Goal: Task Accomplishment & Management: Complete application form

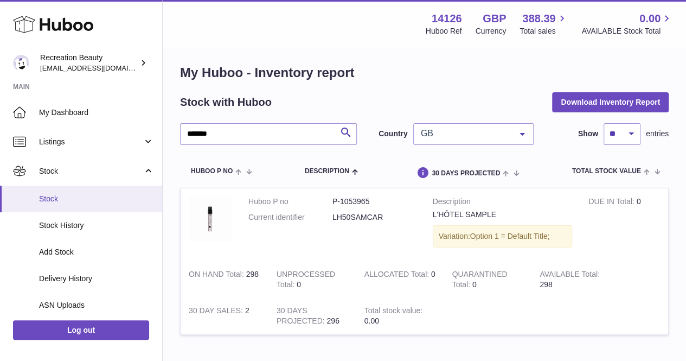
click at [47, 210] on link "Stock" at bounding box center [81, 198] width 162 height 27
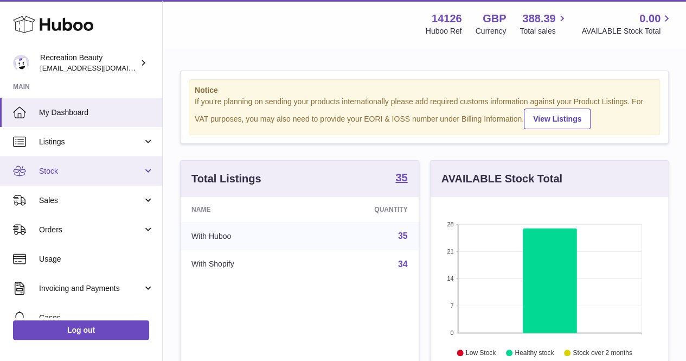
click at [76, 162] on link "Stock" at bounding box center [81, 170] width 162 height 29
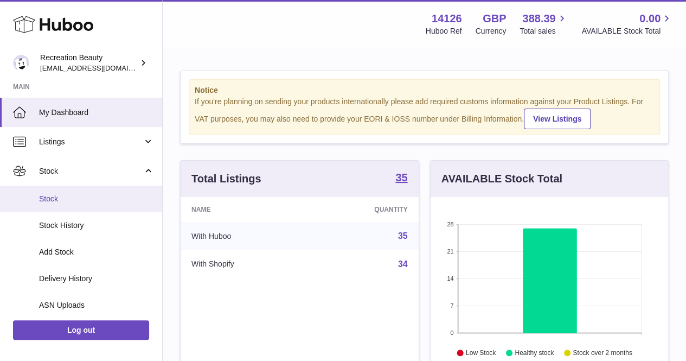
click at [98, 196] on span "Stock" at bounding box center [96, 199] width 115 height 10
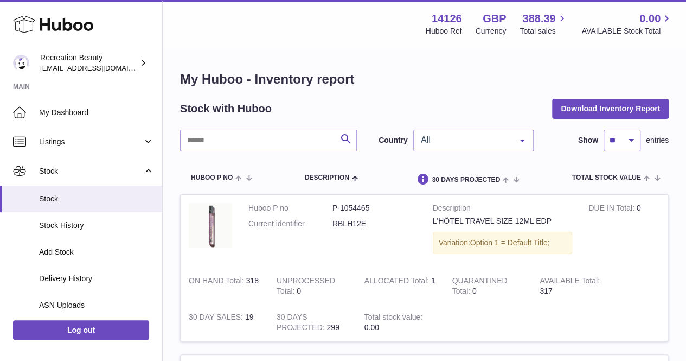
click at [435, 136] on span "All" at bounding box center [464, 139] width 93 height 11
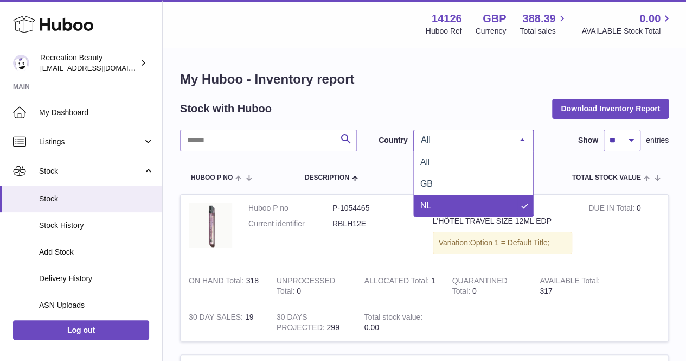
click at [479, 207] on span "NL" at bounding box center [473, 206] width 119 height 22
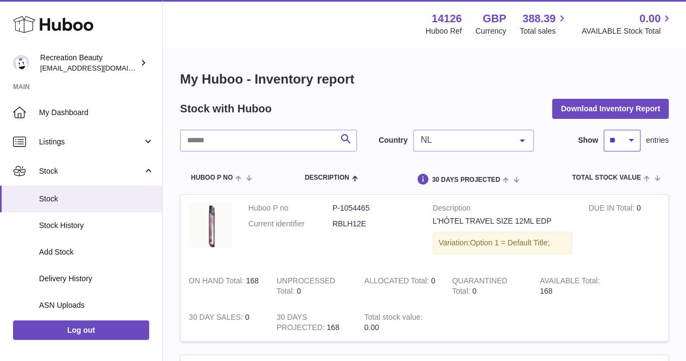
click at [619, 146] on select "** ** ** ***" at bounding box center [622, 141] width 37 height 22
select select "**"
click at [604, 130] on select "** ** ** ***" at bounding box center [622, 141] width 37 height 22
click at [300, 144] on input "text" at bounding box center [268, 141] width 177 height 22
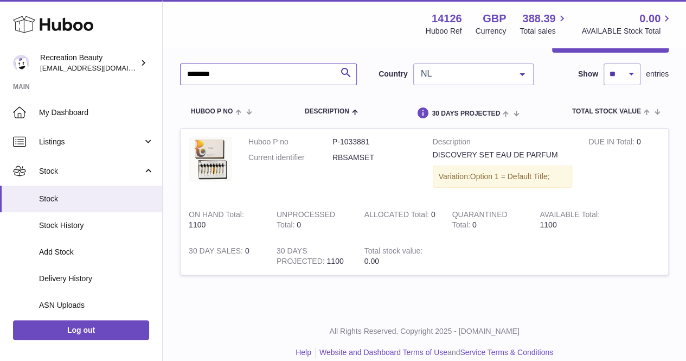
scroll to position [78, 0]
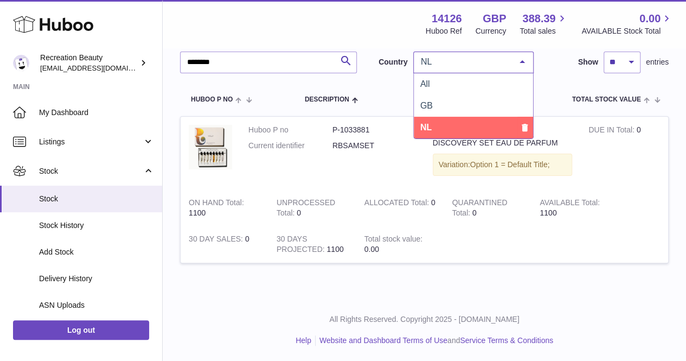
click at [460, 62] on span "NL" at bounding box center [464, 61] width 93 height 11
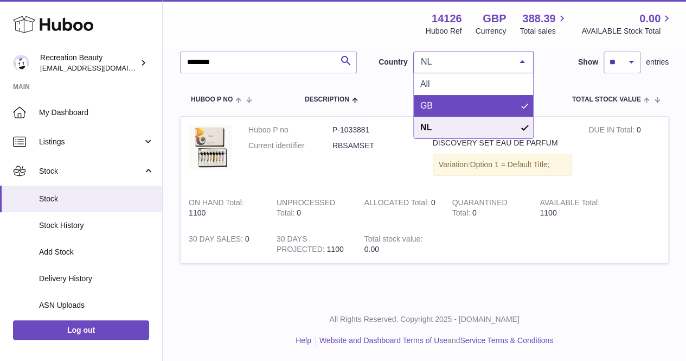
click at [457, 101] on span "GB" at bounding box center [473, 106] width 119 height 22
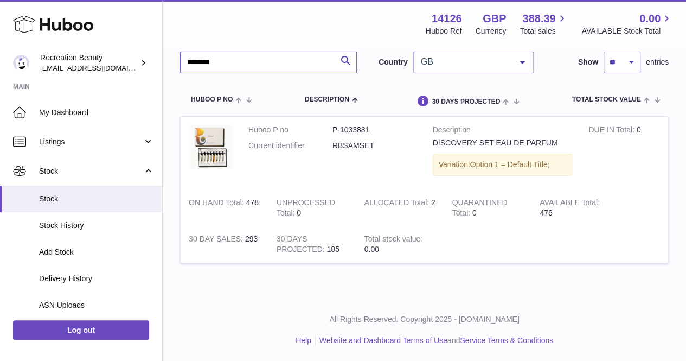
click at [270, 61] on input "********" at bounding box center [268, 63] width 177 height 22
type input "****"
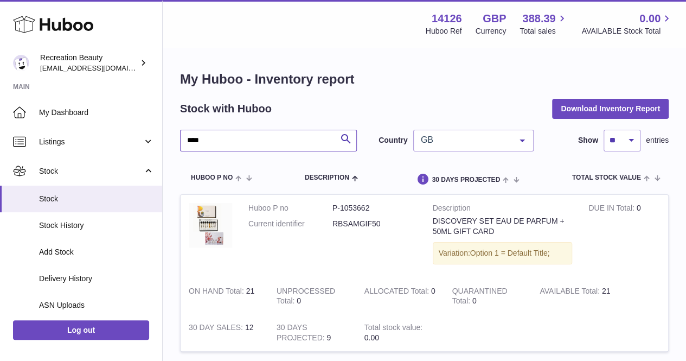
drag, startPoint x: 296, startPoint y: 148, endPoint x: 273, endPoint y: 138, distance: 24.5
click at [273, 138] on input "****" at bounding box center [268, 141] width 177 height 22
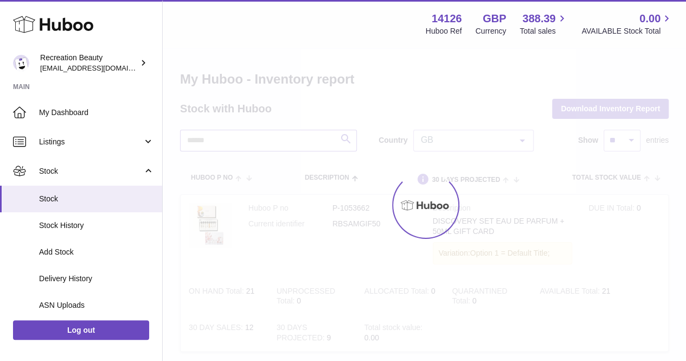
type input "*"
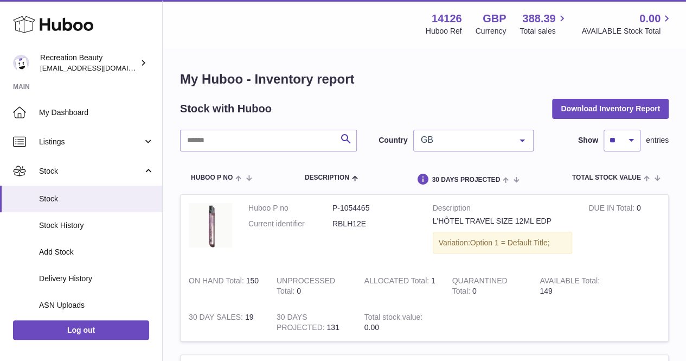
click at [476, 139] on span "GB" at bounding box center [464, 139] width 93 height 11
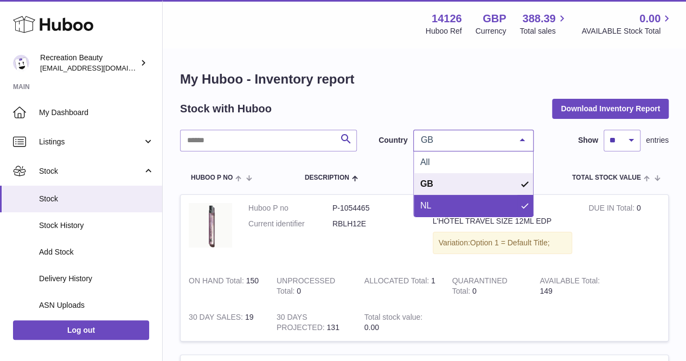
click at [451, 203] on span "NL" at bounding box center [473, 206] width 119 height 22
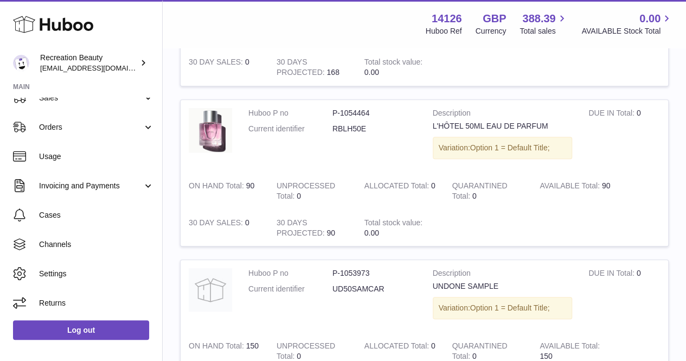
scroll to position [255, 0]
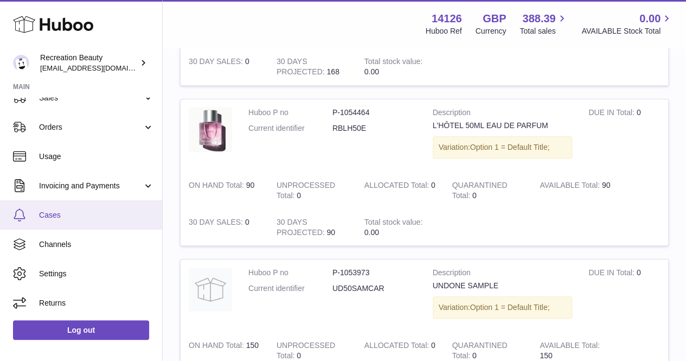
click at [84, 214] on span "Cases" at bounding box center [96, 215] width 115 height 10
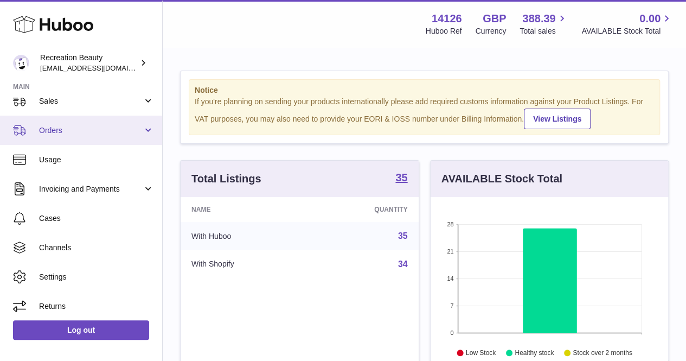
scroll to position [102, 0]
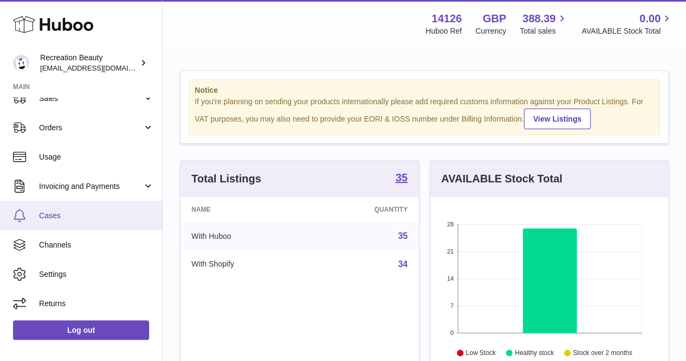
click at [82, 214] on span "Cases" at bounding box center [96, 215] width 115 height 10
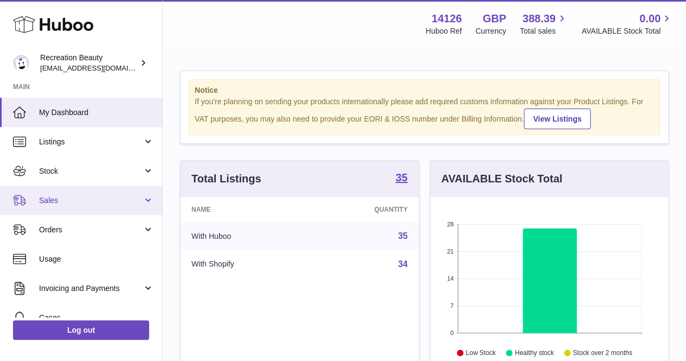
scroll to position [169, 238]
click at [84, 200] on span "Sales" at bounding box center [91, 200] width 104 height 10
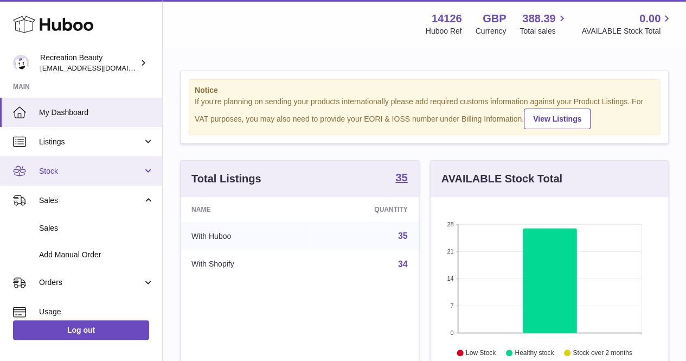
click at [105, 175] on span "Stock" at bounding box center [91, 171] width 104 height 10
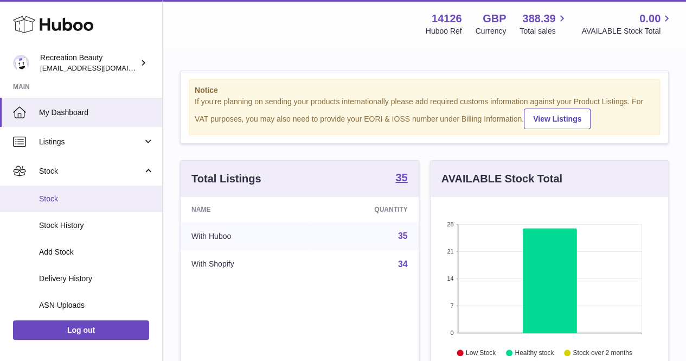
click at [102, 204] on link "Stock" at bounding box center [81, 198] width 162 height 27
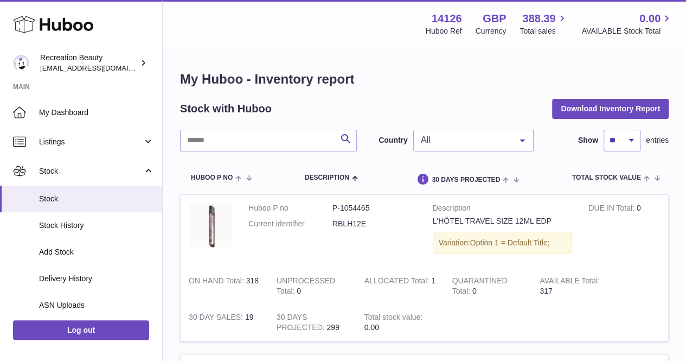
click at [476, 133] on div "All" at bounding box center [473, 141] width 120 height 22
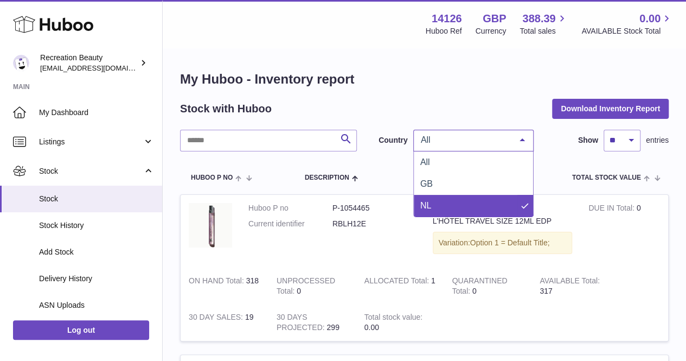
click at [462, 202] on span "NL" at bounding box center [473, 206] width 119 height 22
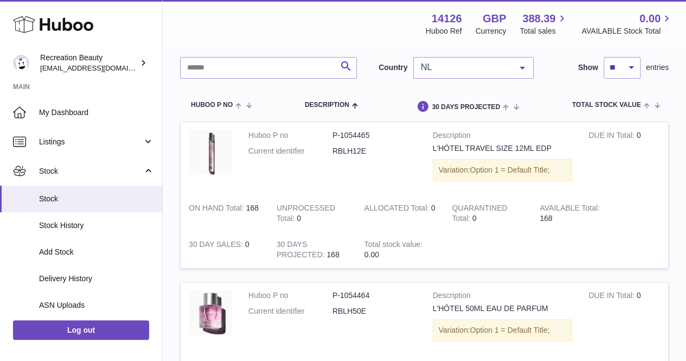
scroll to position [10, 0]
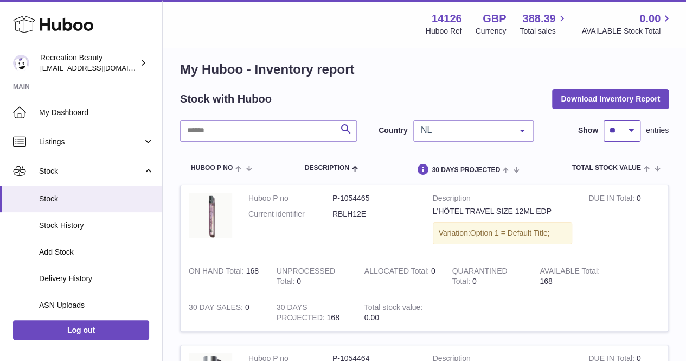
click at [608, 125] on select "** ** ** ***" at bounding box center [622, 131] width 37 height 22
select select "**"
click at [604, 120] on select "** ** ** ***" at bounding box center [622, 131] width 37 height 22
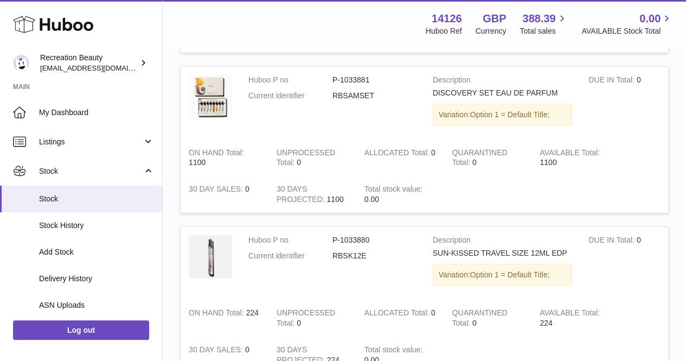
scroll to position [3796, 0]
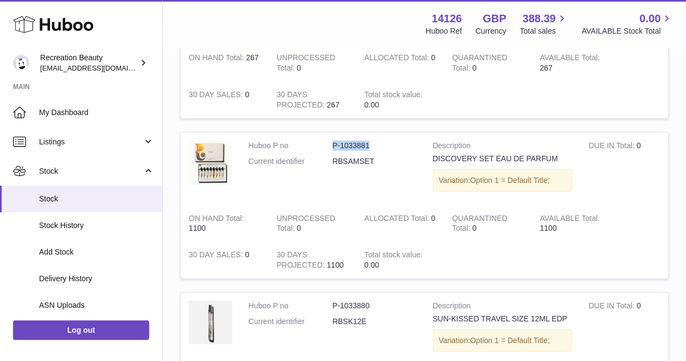
drag, startPoint x: 372, startPoint y: 132, endPoint x: 328, endPoint y: 134, distance: 44.5
click at [328, 140] on dl "Huboo P no P-1033881 Current identifier RBSAMSET" at bounding box center [332, 155] width 168 height 31
copy dl "P-1033881"
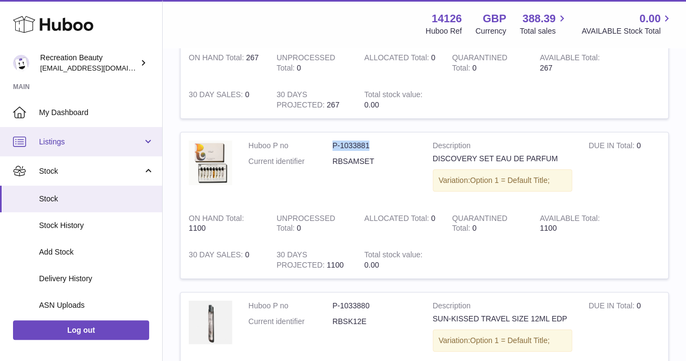
click at [103, 142] on span "Listings" at bounding box center [91, 142] width 104 height 10
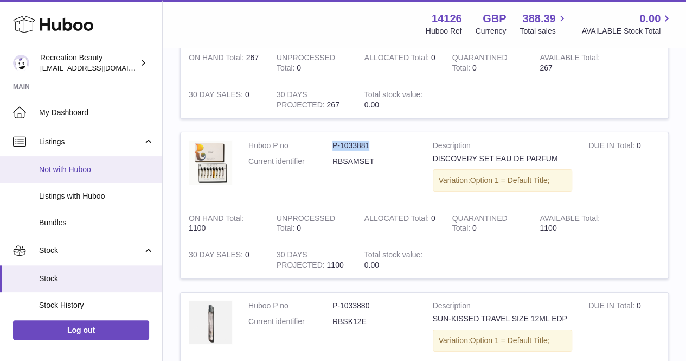
click at [111, 174] on span "Not with Huboo" at bounding box center [96, 169] width 115 height 10
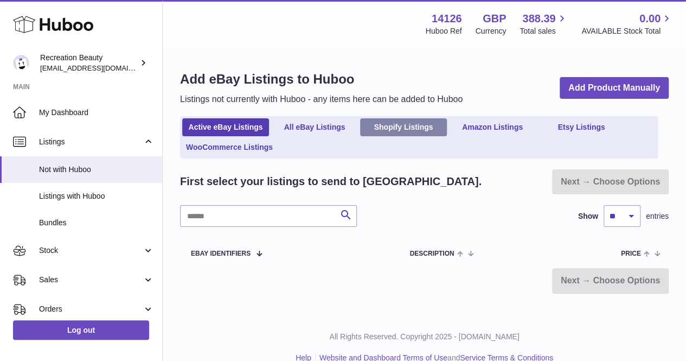
click at [434, 121] on link "Shopify Listings" at bounding box center [403, 127] width 87 height 18
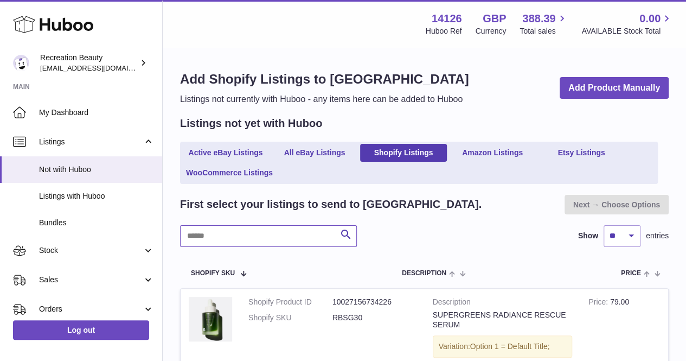
click at [318, 232] on input "text" at bounding box center [268, 236] width 177 height 22
type input "*"
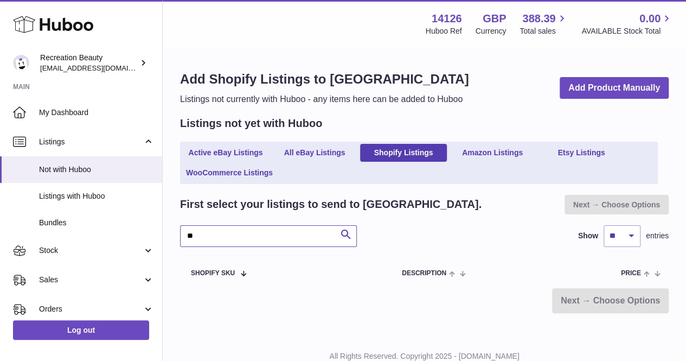
type input "*"
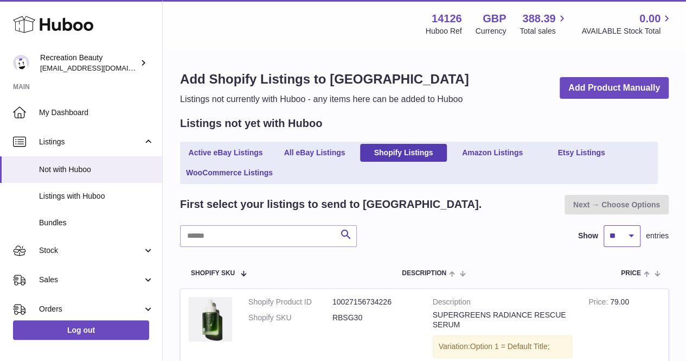
click at [620, 230] on select "** ** ** ***" at bounding box center [622, 236] width 37 height 22
select select "***"
click at [604, 225] on select "** ** ** ***" at bounding box center [622, 236] width 37 height 22
click at [301, 228] on input "text" at bounding box center [268, 236] width 177 height 22
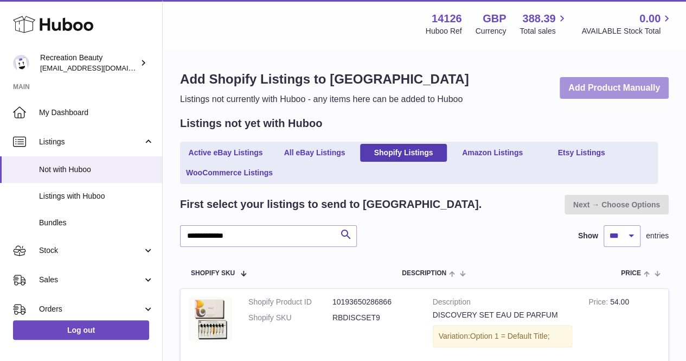
click at [598, 97] on link "Add Product Manually" at bounding box center [614, 88] width 109 height 22
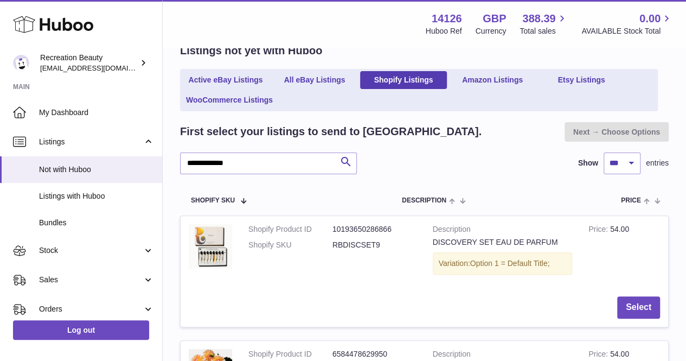
scroll to position [69, 0]
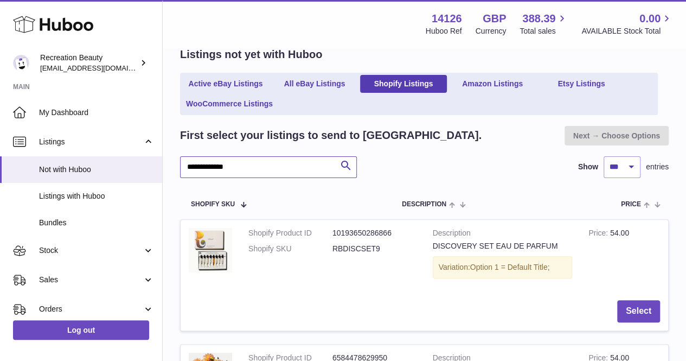
click at [283, 166] on input "**********" at bounding box center [268, 167] width 177 height 22
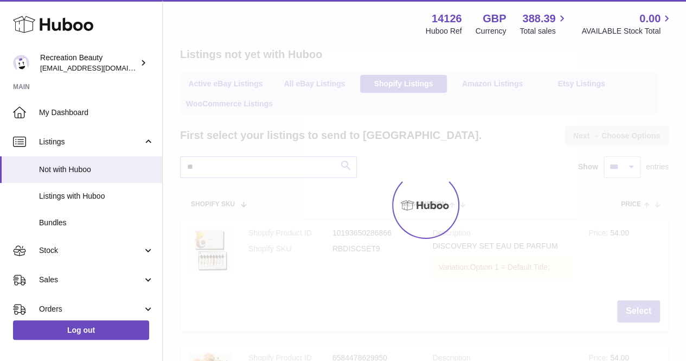
type input "*"
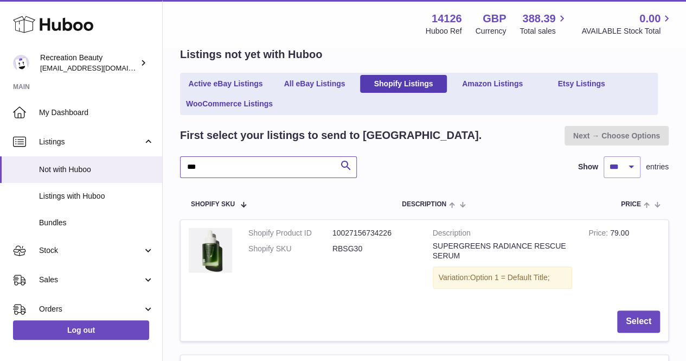
type input "****"
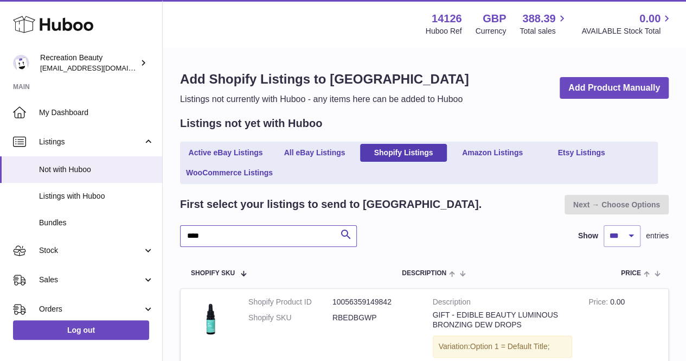
click at [243, 229] on input "****" at bounding box center [268, 236] width 177 height 22
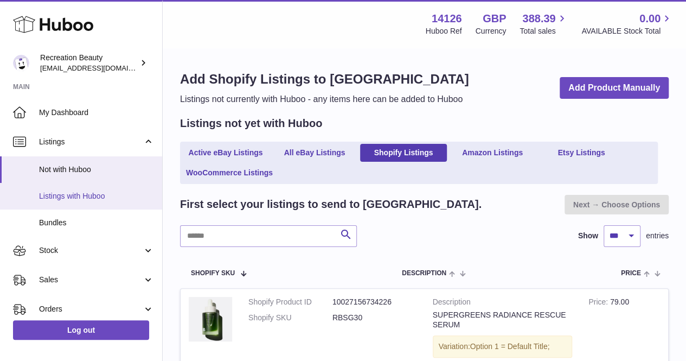
click at [64, 200] on span "Listings with Huboo" at bounding box center [96, 196] width 115 height 10
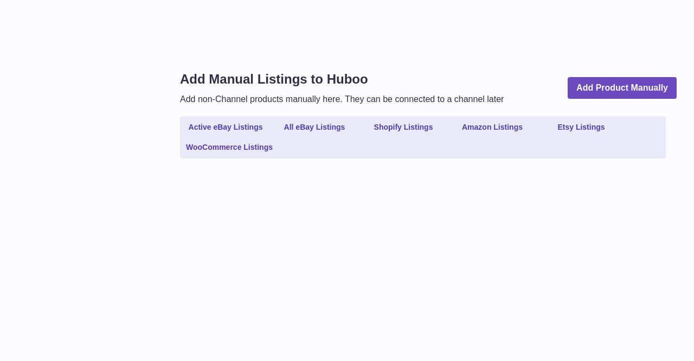
select select
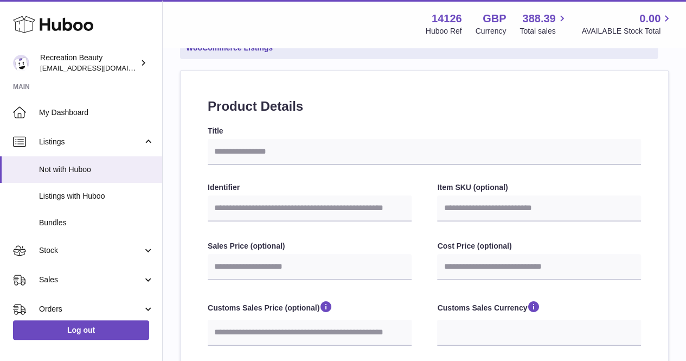
scroll to position [99, 0]
click at [512, 158] on input "Title" at bounding box center [424, 152] width 433 height 26
click at [355, 162] on input "Title" at bounding box center [424, 152] width 433 height 26
paste input "**********"
type input "**********"
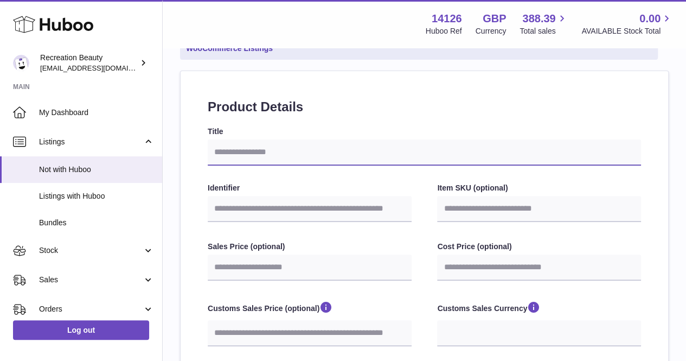
select select
type input "**********"
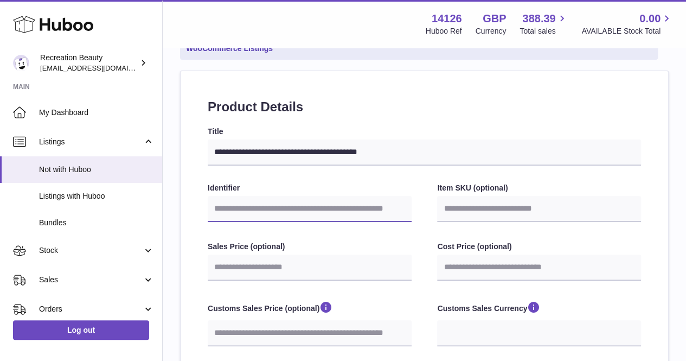
click at [345, 213] on input "Identifier" at bounding box center [310, 209] width 204 height 26
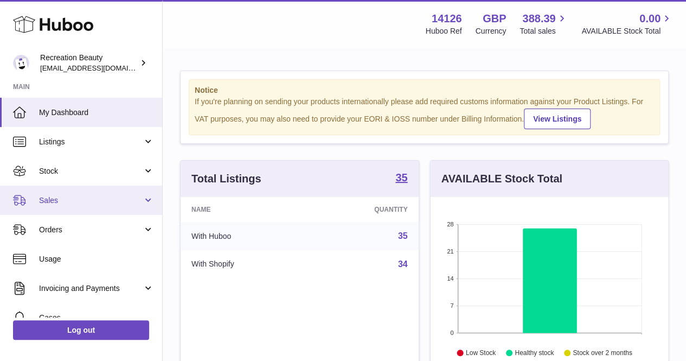
scroll to position [169, 238]
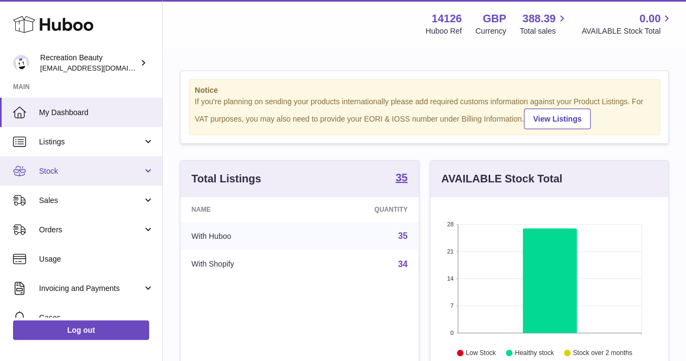
click at [92, 179] on link "Stock" at bounding box center [81, 170] width 162 height 29
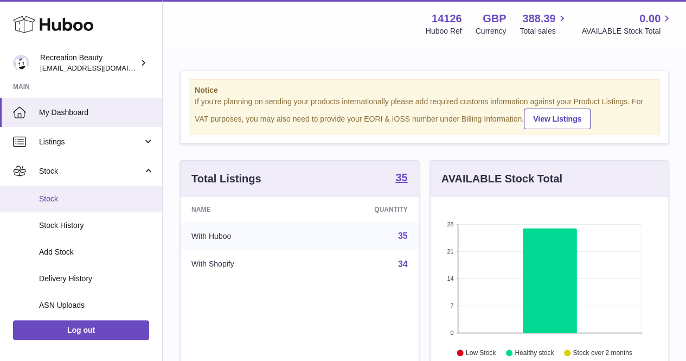
click at [104, 204] on link "Stock" at bounding box center [81, 198] width 162 height 27
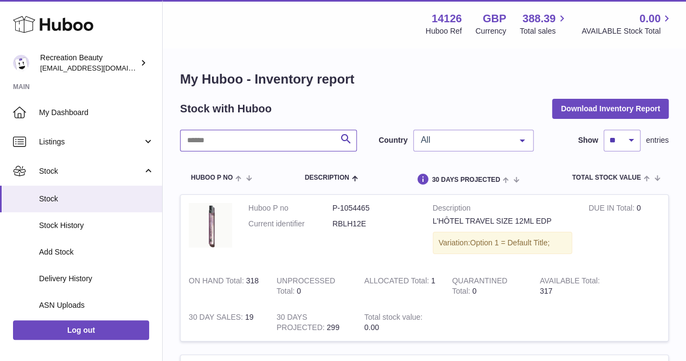
click at [266, 140] on input "text" at bounding box center [268, 141] width 177 height 22
type input "**********"
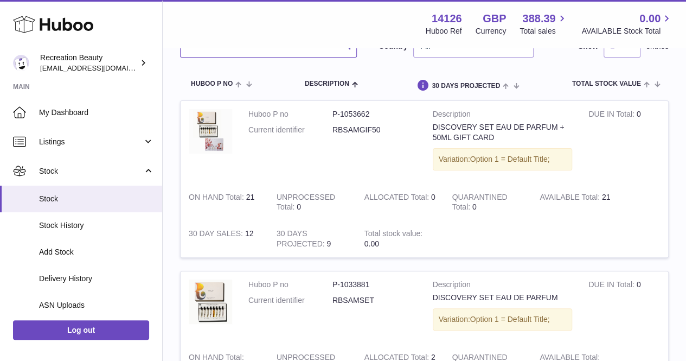
scroll to position [94, 0]
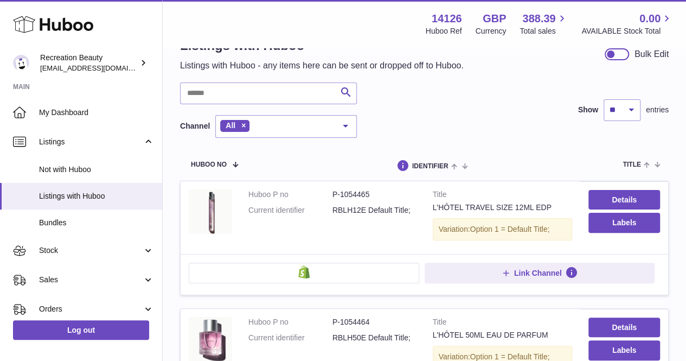
scroll to position [15, 0]
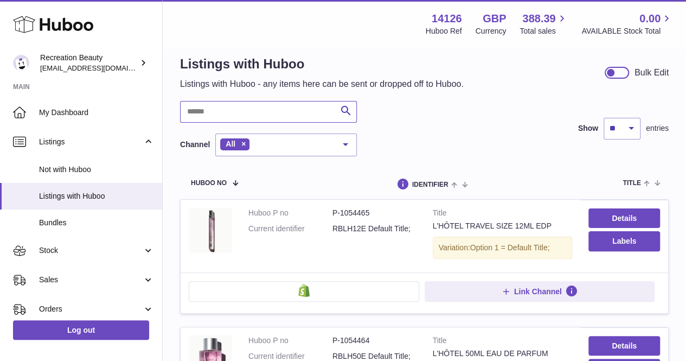
click at [235, 115] on input "text" at bounding box center [268, 112] width 177 height 22
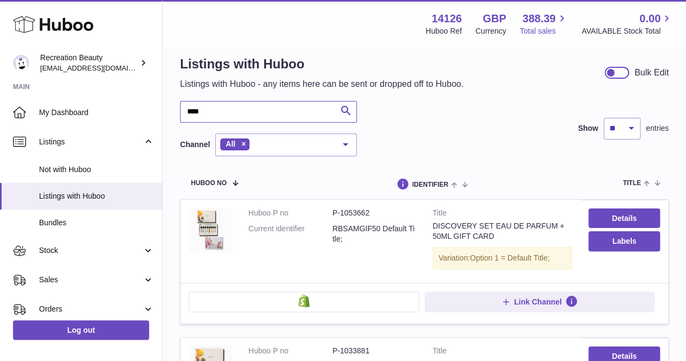
type input "****"
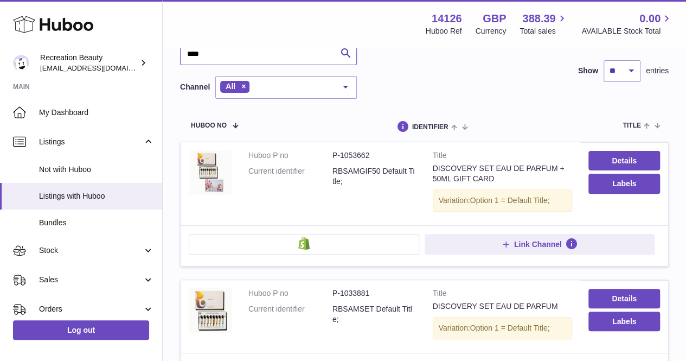
scroll to position [73, 0]
click at [342, 168] on dd "RBSAMGIF50 Default Title;" at bounding box center [374, 175] width 84 height 21
copy dd "RBSAMGIF50"
click at [354, 156] on dd "P-1053662" at bounding box center [374, 155] width 84 height 10
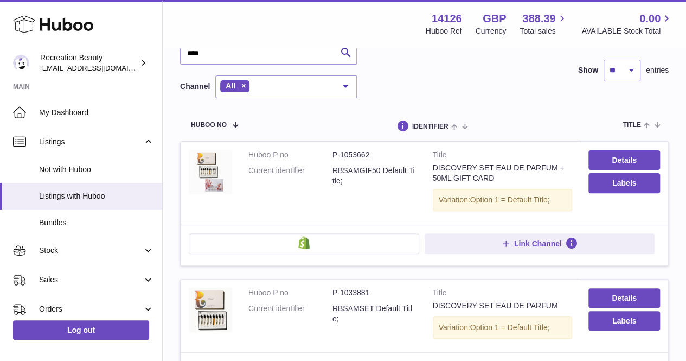
click at [354, 156] on dd "P-1053662" at bounding box center [374, 155] width 84 height 10
copy dl "P-1053662"
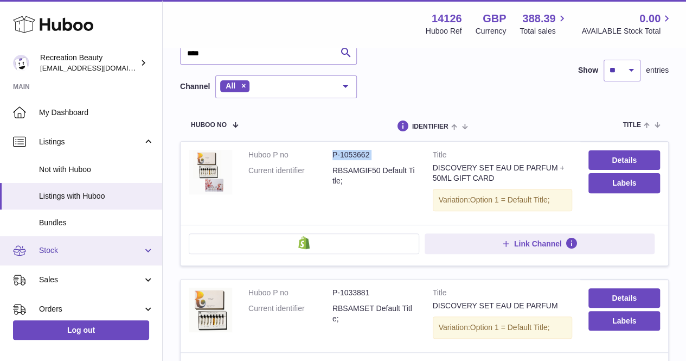
click at [79, 239] on link "Stock" at bounding box center [81, 250] width 162 height 29
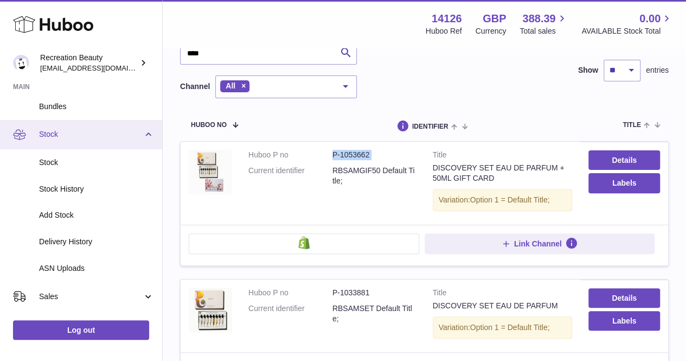
scroll to position [126, 0]
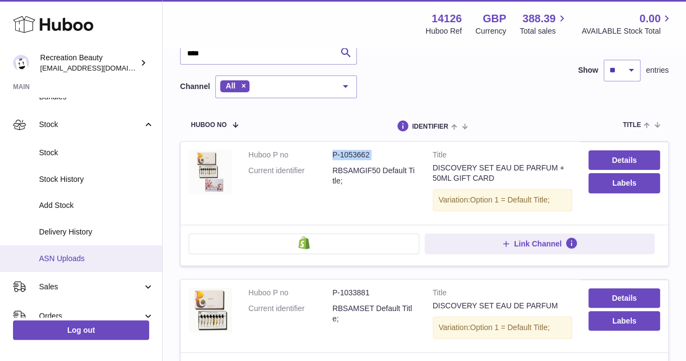
click at [91, 256] on span "ASN Uploads" at bounding box center [96, 258] width 115 height 10
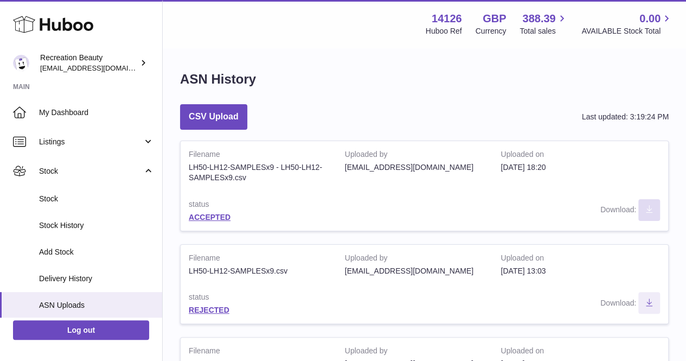
click at [646, 210] on icon "Download ASN file" at bounding box center [648, 208] width 17 height 9
click at [219, 112] on button "CSV Upload" at bounding box center [213, 116] width 67 height 25
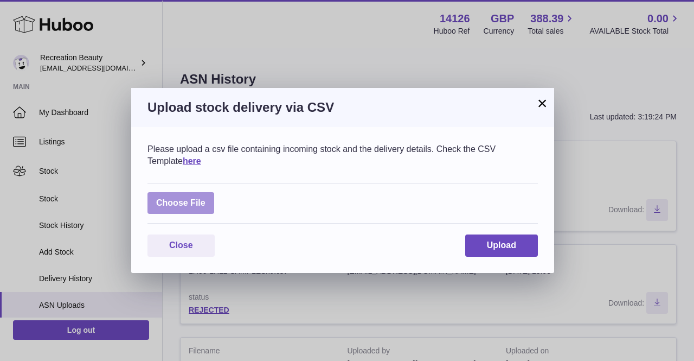
click at [199, 210] on label at bounding box center [180, 203] width 67 height 22
click at [206, 198] on input "file" at bounding box center [206, 197] width 1 height 1
type input "**********"
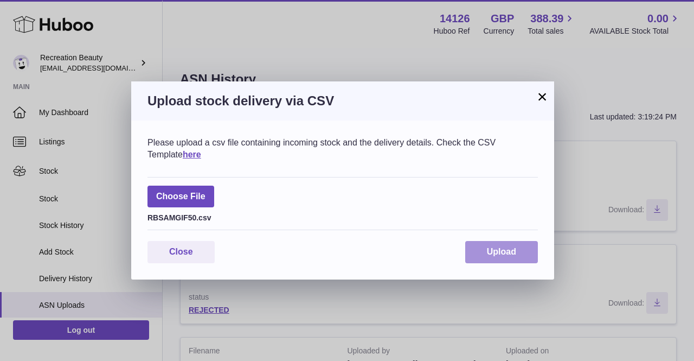
click at [484, 252] on button "Upload" at bounding box center [501, 252] width 73 height 22
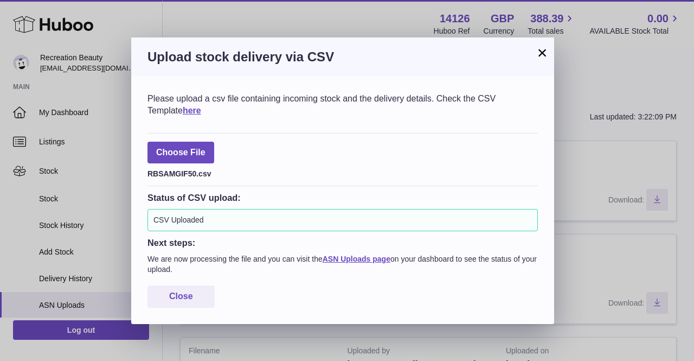
click at [541, 46] on button "×" at bounding box center [542, 52] width 13 height 13
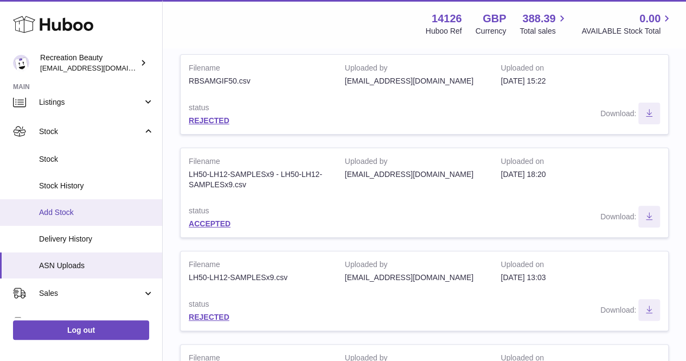
scroll to position [40, 0]
click at [85, 198] on link "Add Stock" at bounding box center [81, 211] width 162 height 27
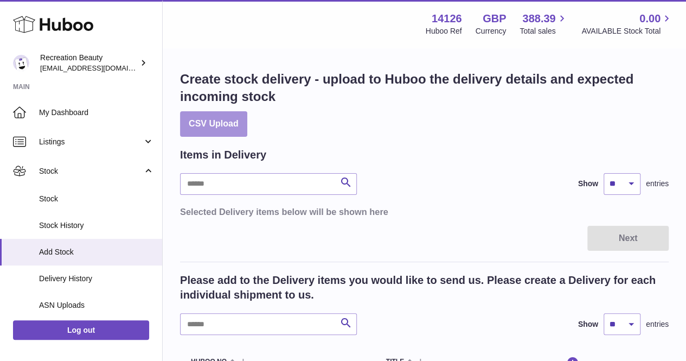
click at [224, 121] on button "CSV Upload" at bounding box center [213, 123] width 67 height 25
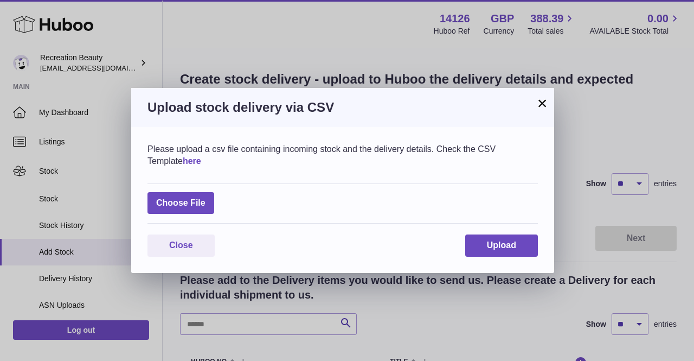
click at [183, 159] on link "here" at bounding box center [192, 160] width 18 height 9
click at [538, 100] on button "×" at bounding box center [542, 103] width 13 height 13
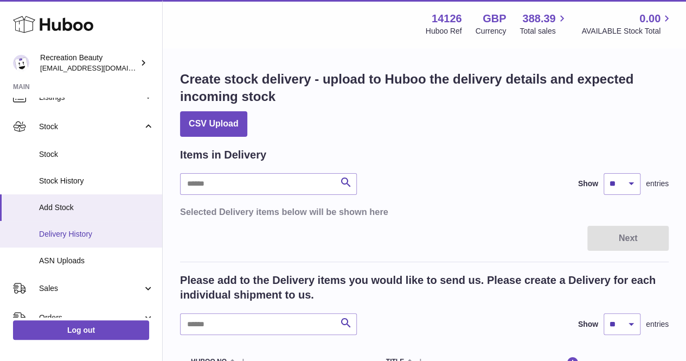
scroll to position [55, 0]
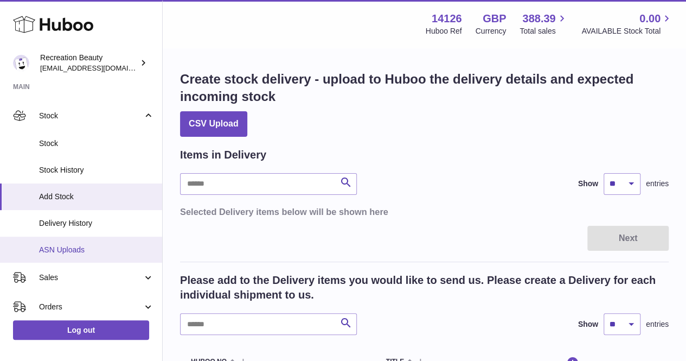
click at [100, 252] on span "ASN Uploads" at bounding box center [96, 250] width 115 height 10
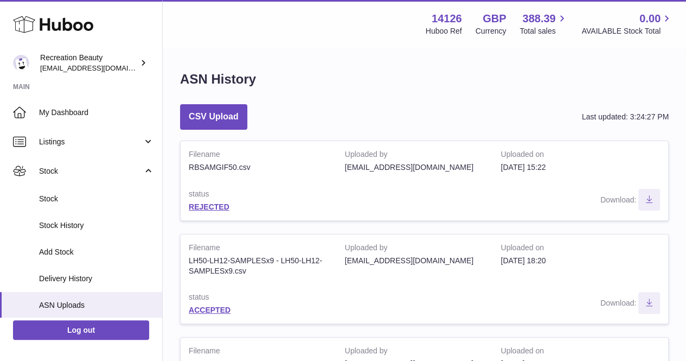
click at [208, 211] on div "REJECTED" at bounding box center [259, 207] width 140 height 10
click at [208, 207] on link "REJECTED" at bounding box center [209, 206] width 41 height 9
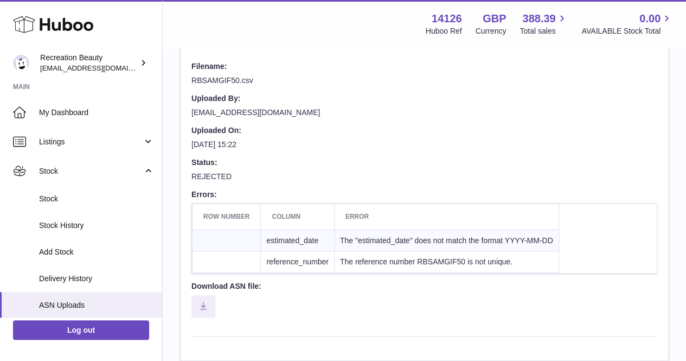
scroll to position [105, 0]
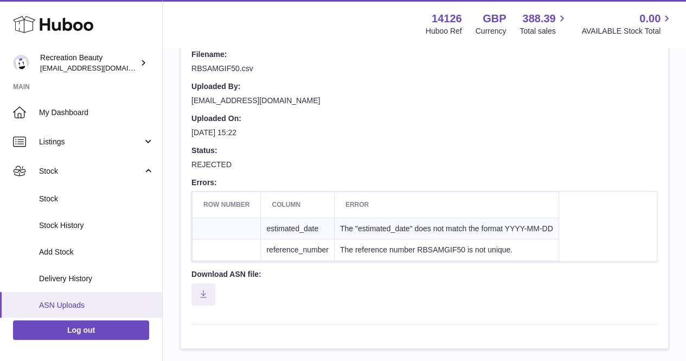
click at [68, 303] on span "ASN Uploads" at bounding box center [96, 305] width 115 height 10
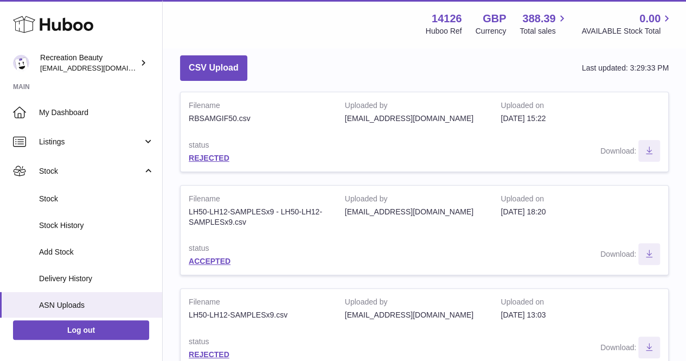
scroll to position [49, 0]
click at [205, 119] on div "RBSAMGIF50.csv" at bounding box center [259, 118] width 140 height 10
copy div "RBSAMGIF50"
click at [299, 76] on div "CSV Upload Last updated: 3:29:33 PM" at bounding box center [424, 67] width 489 height 25
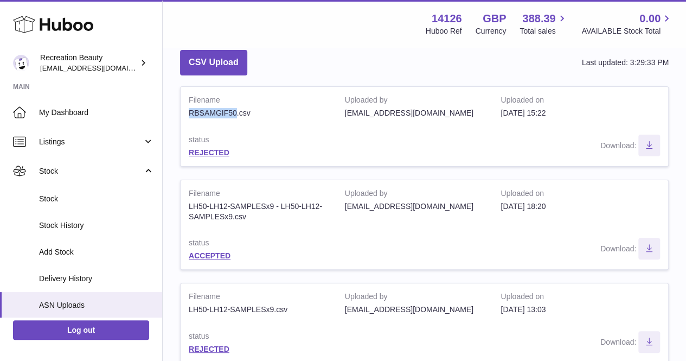
scroll to position [0, 0]
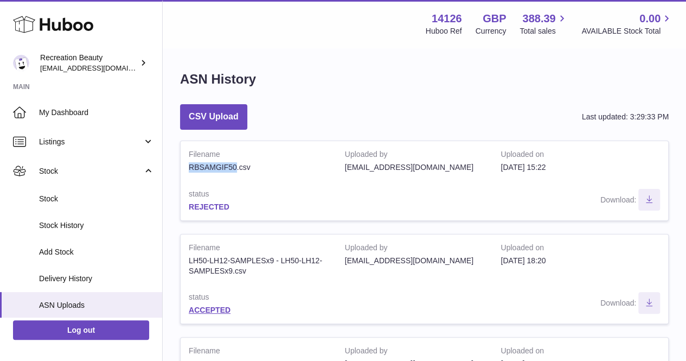
click at [221, 205] on link "REJECTED" at bounding box center [209, 206] width 41 height 9
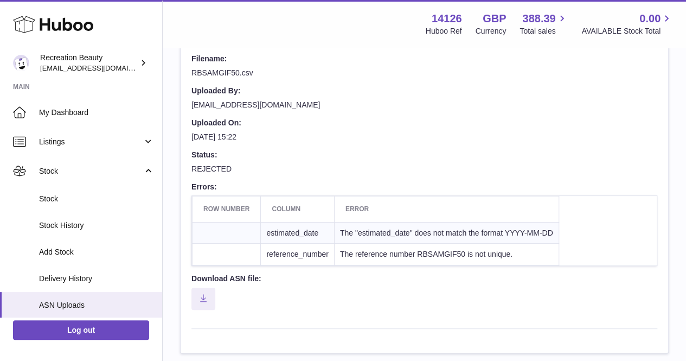
scroll to position [101, 0]
click at [66, 308] on span "ASN Uploads" at bounding box center [96, 305] width 115 height 10
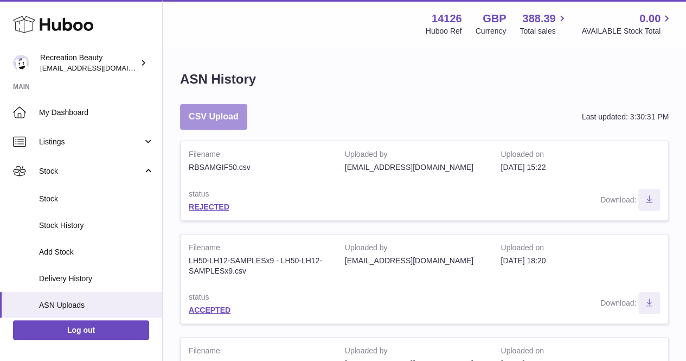
click at [239, 118] on button "CSV Upload" at bounding box center [213, 116] width 67 height 25
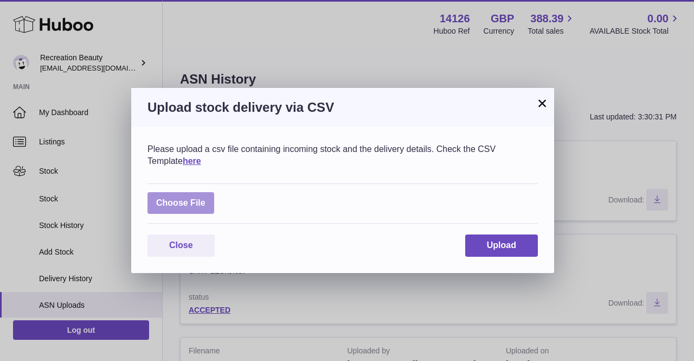
click at [191, 208] on label at bounding box center [180, 203] width 67 height 22
click at [206, 198] on input "file" at bounding box center [206, 197] width 1 height 1
type input "**********"
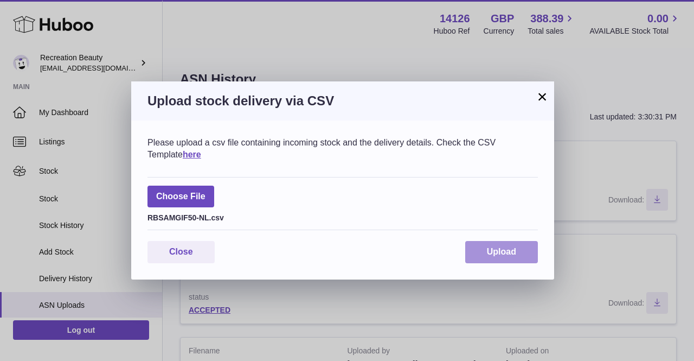
click at [489, 252] on span "Upload" at bounding box center [501, 251] width 29 height 9
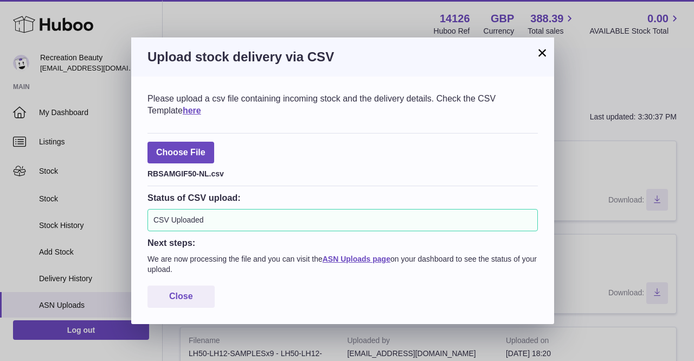
click at [540, 54] on button "×" at bounding box center [542, 52] width 13 height 13
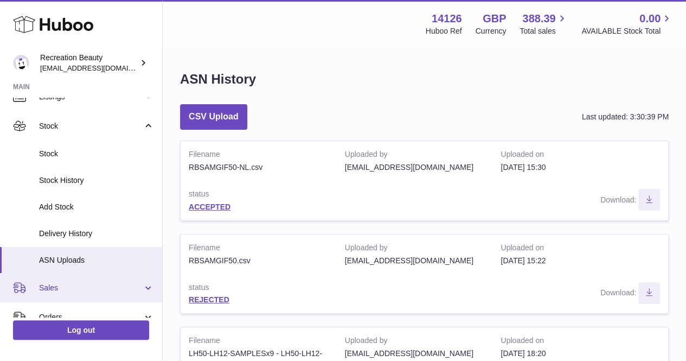
click at [114, 279] on link "Sales" at bounding box center [81, 287] width 162 height 29
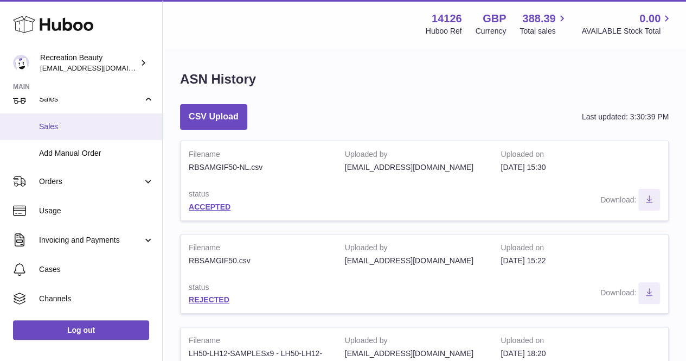
scroll to position [234, 0]
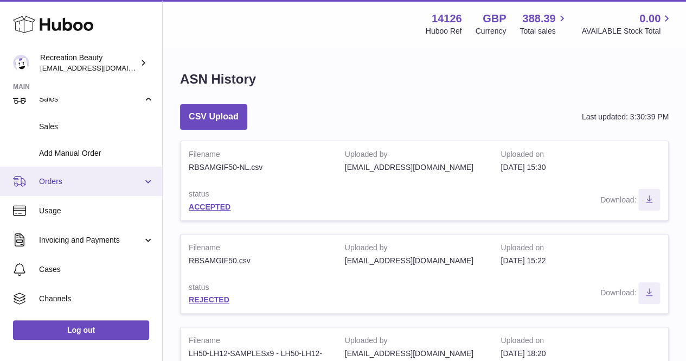
click at [99, 181] on span "Orders" at bounding box center [91, 181] width 104 height 10
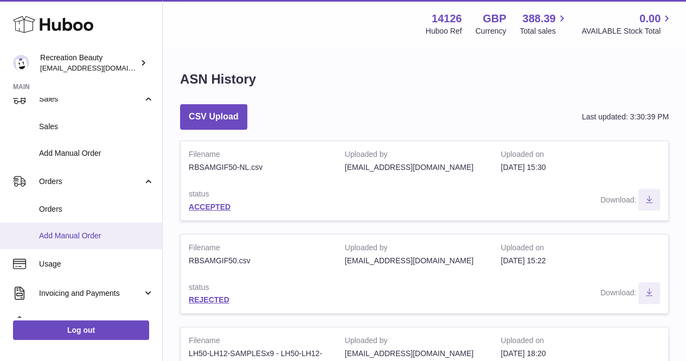
click at [95, 237] on span "Add Manual Order" at bounding box center [96, 235] width 115 height 10
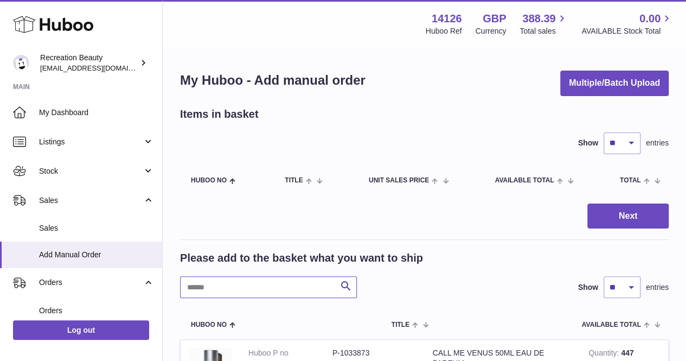
click at [280, 288] on input "text" at bounding box center [268, 287] width 177 height 22
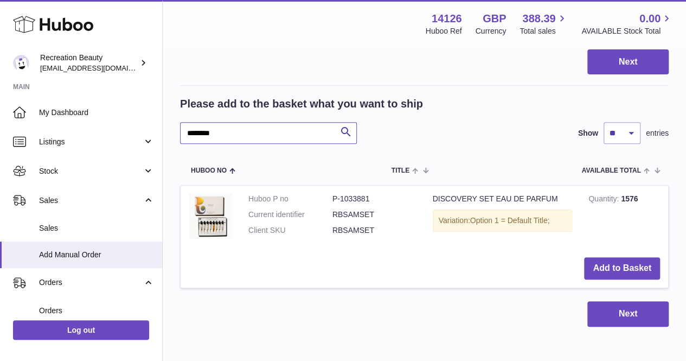
scroll to position [156, 0]
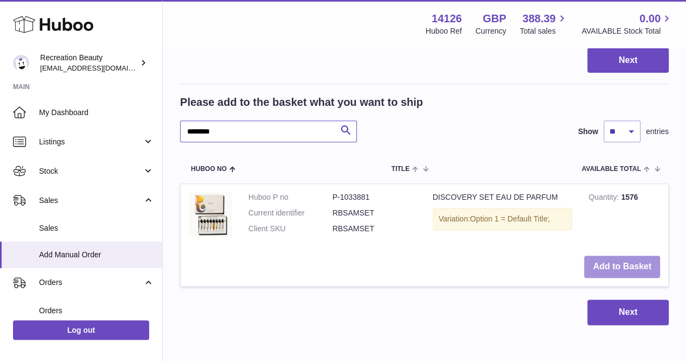
type input "********"
click at [614, 264] on button "Add to Basket" at bounding box center [622, 266] width 76 height 22
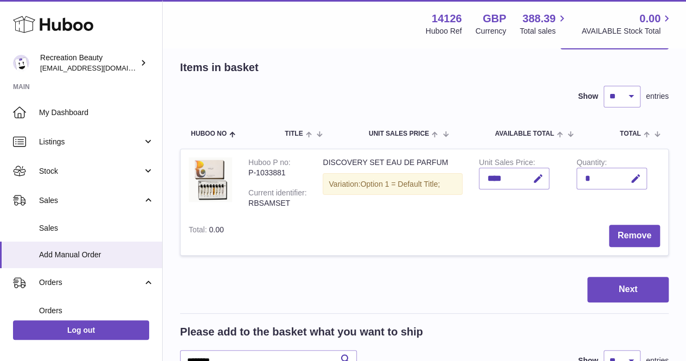
scroll to position [45, 0]
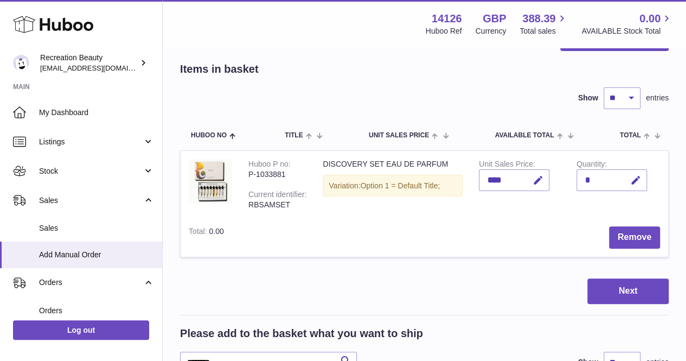
click at [599, 188] on div "*" at bounding box center [611, 180] width 70 height 22
click at [596, 181] on div "*" at bounding box center [611, 180] width 70 height 22
click at [634, 176] on icon "button" at bounding box center [635, 180] width 11 height 11
type input "**"
click at [633, 182] on icon "submit" at bounding box center [636, 180] width 10 height 10
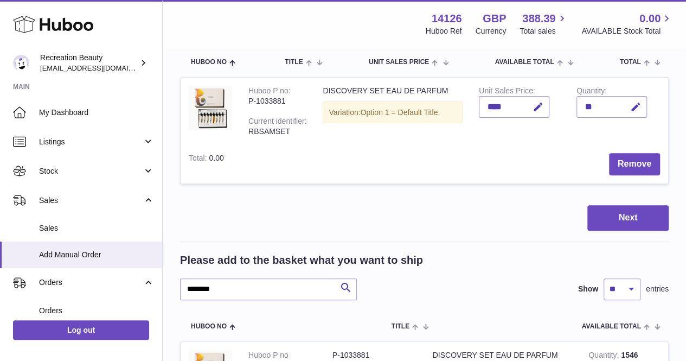
scroll to position [118, 0]
click at [617, 225] on button "Next" at bounding box center [627, 218] width 81 height 25
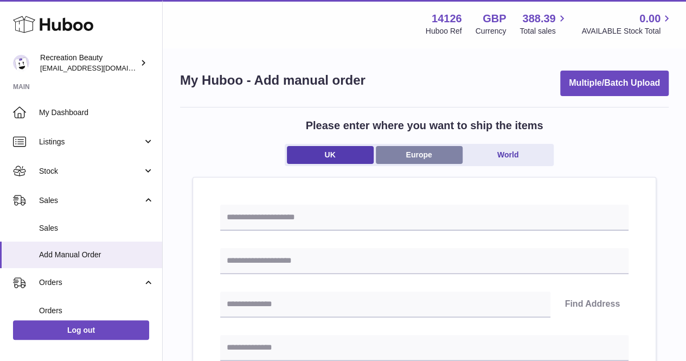
click at [427, 155] on link "Europe" at bounding box center [419, 155] width 87 height 18
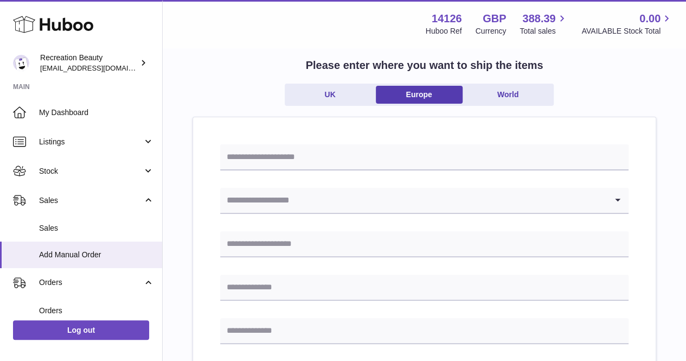
scroll to position [65, 0]
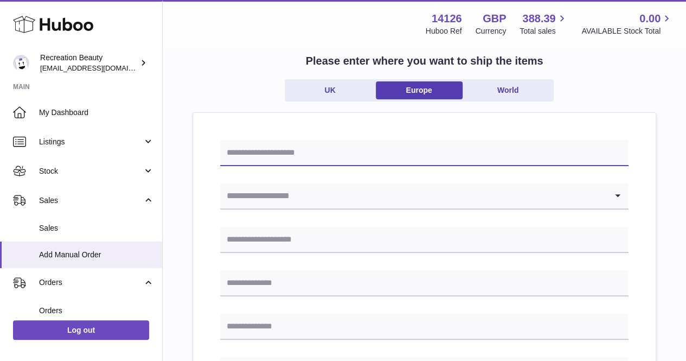
click at [358, 161] on input "text" at bounding box center [424, 153] width 408 height 26
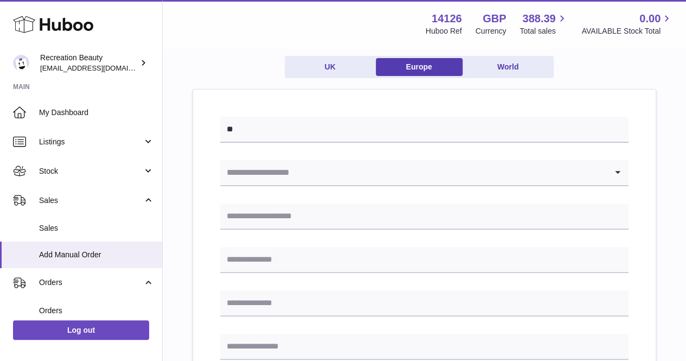
scroll to position [89, 0]
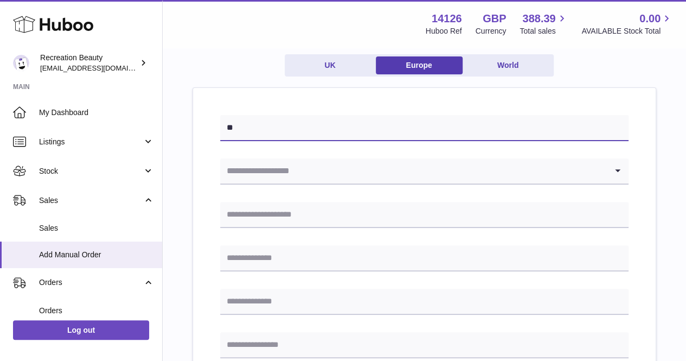
click at [329, 138] on input "**" at bounding box center [424, 128] width 408 height 26
type input "***"
click at [498, 128] on input "***" at bounding box center [424, 128] width 408 height 26
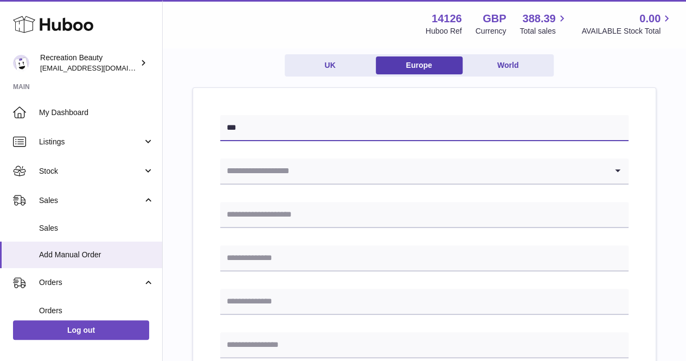
click at [498, 128] on input "***" at bounding box center [424, 128] width 408 height 26
click at [347, 177] on input "Search for option" at bounding box center [413, 170] width 387 height 25
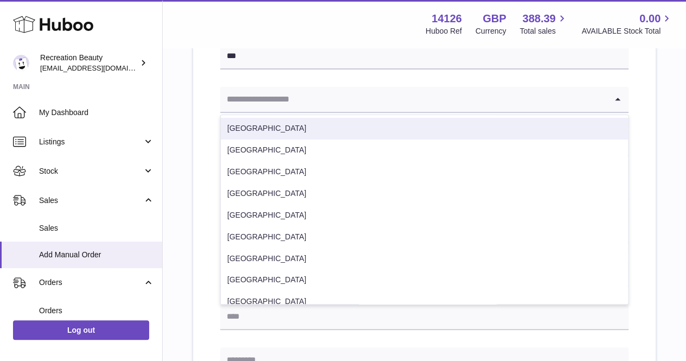
scroll to position [196, 0]
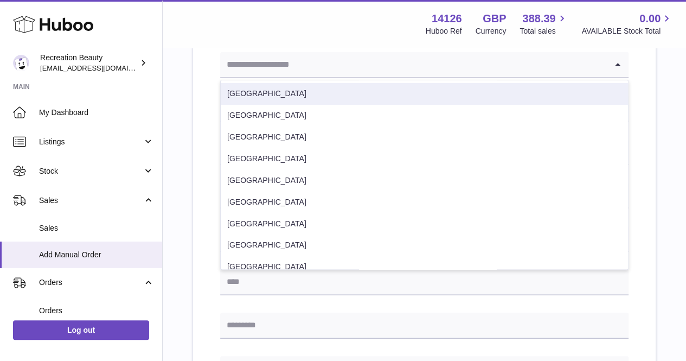
click at [319, 86] on li "[GEOGRAPHIC_DATA]" at bounding box center [424, 94] width 407 height 22
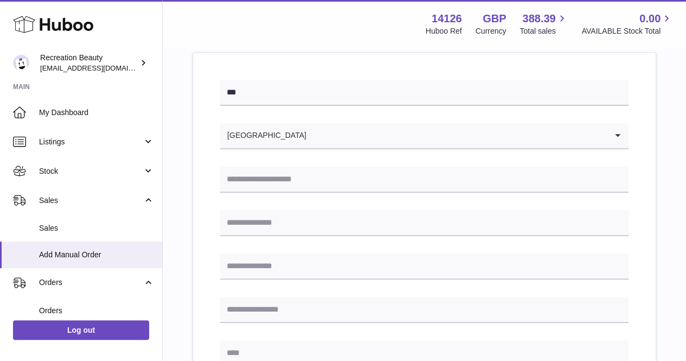
scroll to position [121, 0]
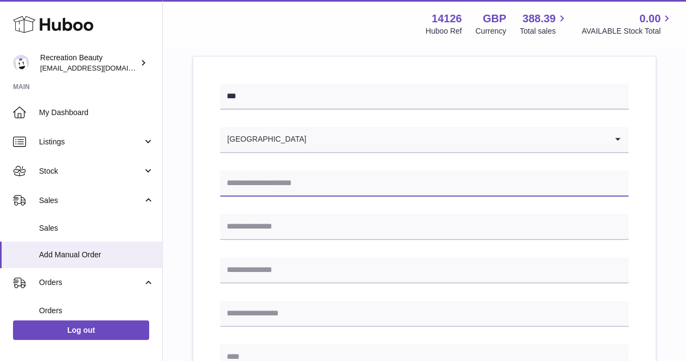
click at [463, 187] on input "text" at bounding box center [424, 183] width 408 height 26
type input "**********"
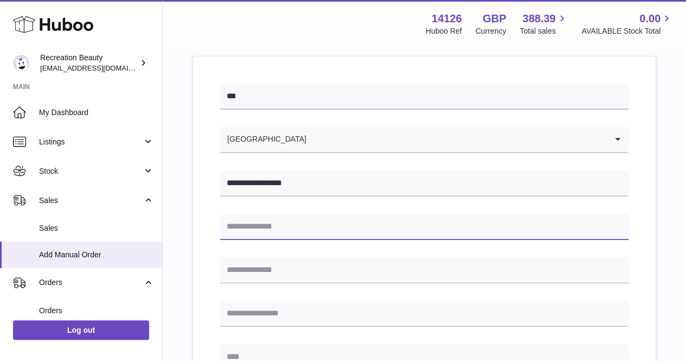
click at [467, 219] on input "text" at bounding box center [424, 227] width 408 height 26
type input "*"
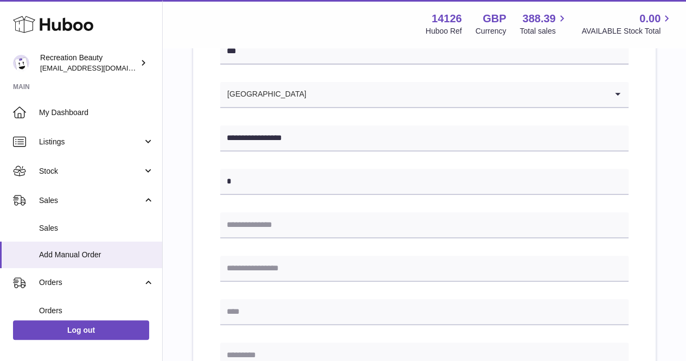
scroll to position [168, 0]
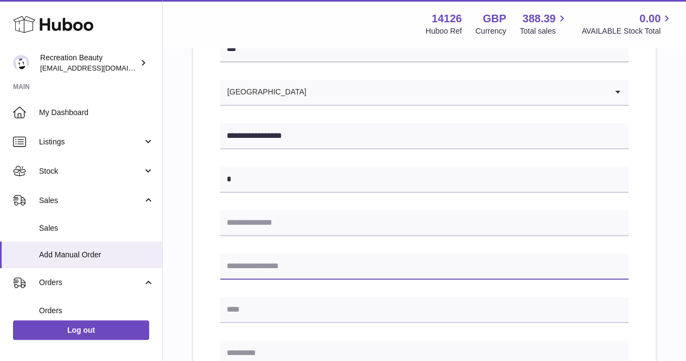
click at [483, 260] on input "text" at bounding box center [424, 266] width 408 height 26
type input "*"
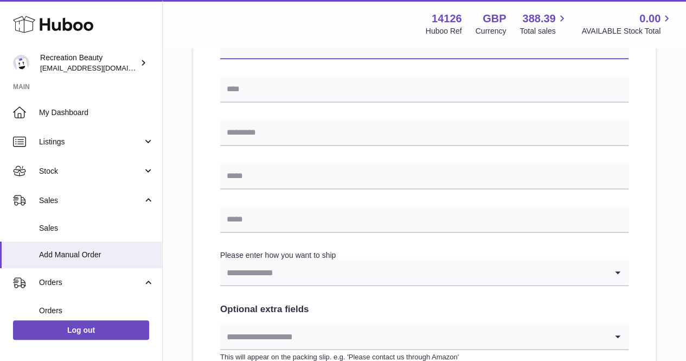
scroll to position [392, 0]
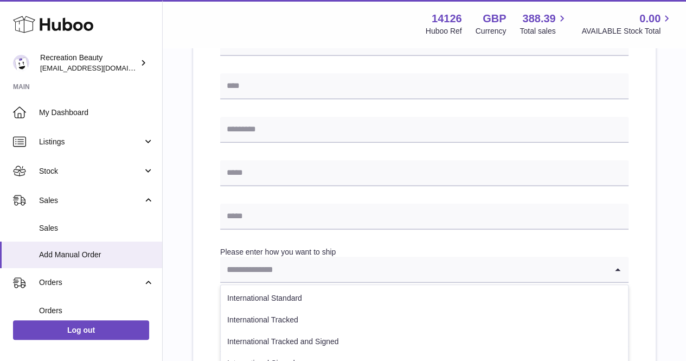
click at [468, 260] on input "Search for option" at bounding box center [413, 268] width 387 height 25
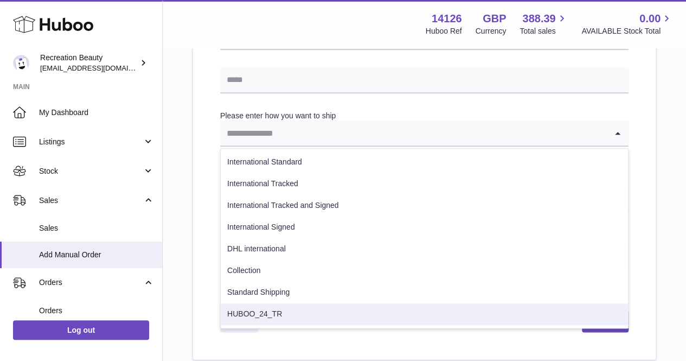
scroll to position [530, 0]
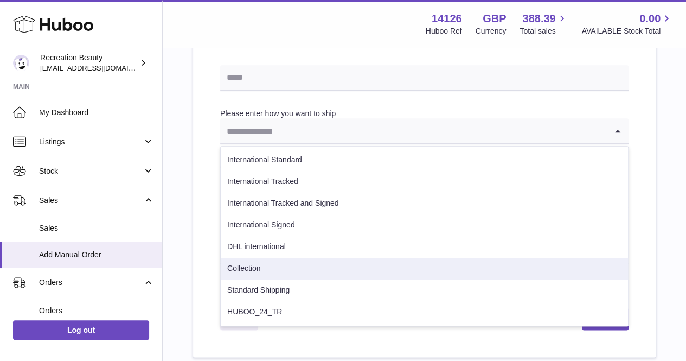
click at [383, 272] on li "Collection" at bounding box center [424, 269] width 407 height 22
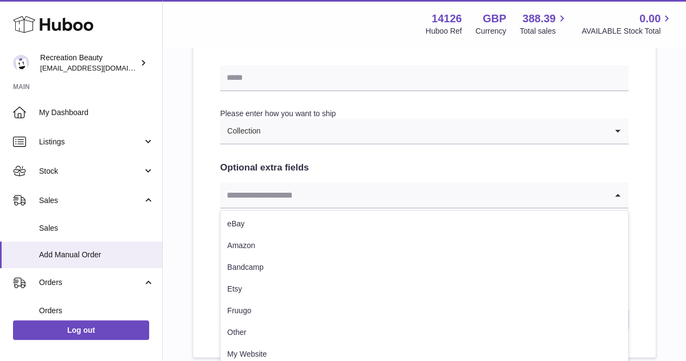
click at [378, 197] on input "Search for option" at bounding box center [413, 194] width 387 height 25
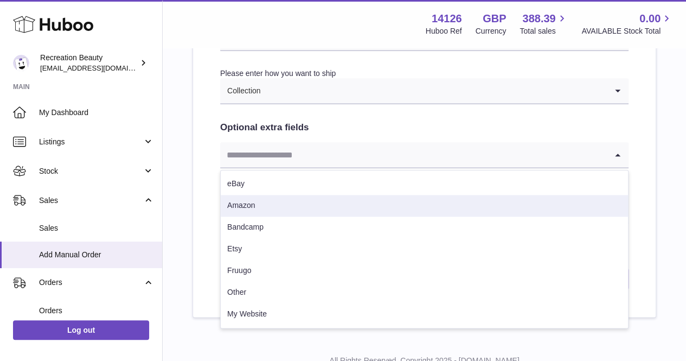
scroll to position [573, 0]
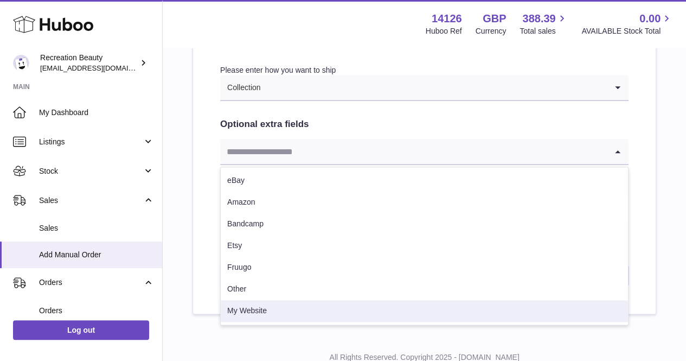
click at [325, 307] on li "My Website" at bounding box center [424, 311] width 407 height 22
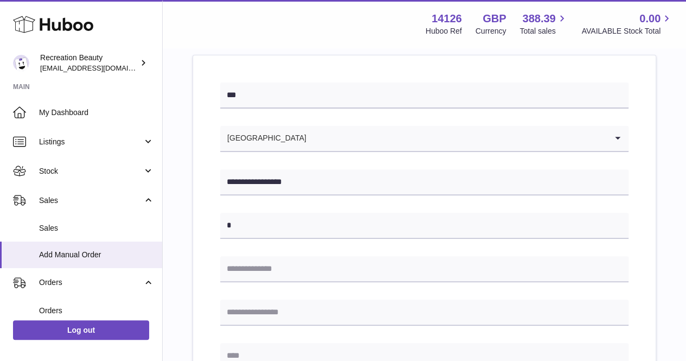
scroll to position [0, 0]
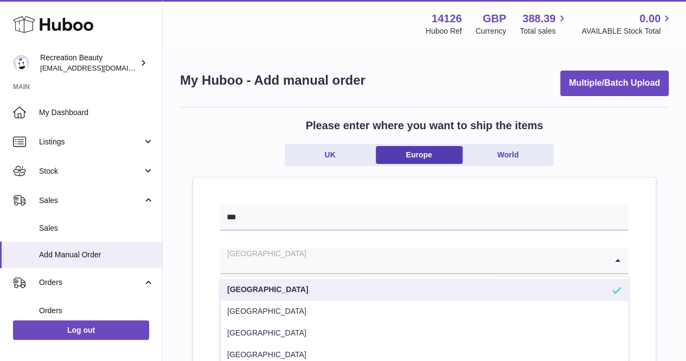
click at [438, 262] on input "Search for option" at bounding box center [413, 260] width 387 height 25
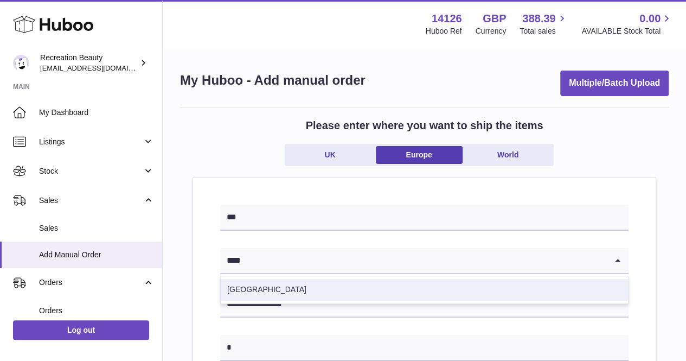
click at [439, 285] on li "[GEOGRAPHIC_DATA]" at bounding box center [424, 290] width 407 height 22
type input "****"
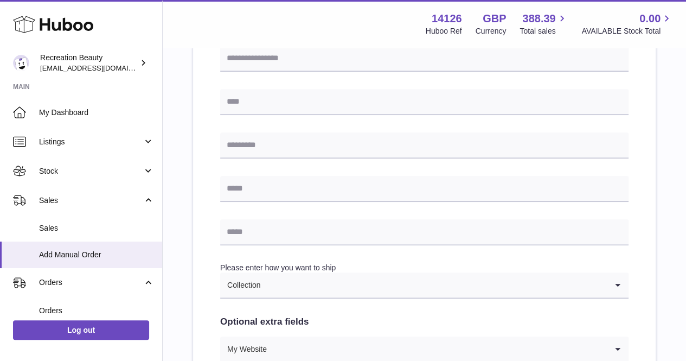
scroll to position [283, 0]
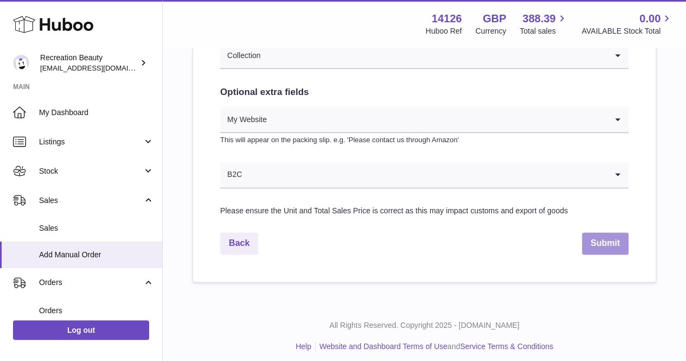
click at [610, 246] on button "Submit" at bounding box center [605, 243] width 47 height 22
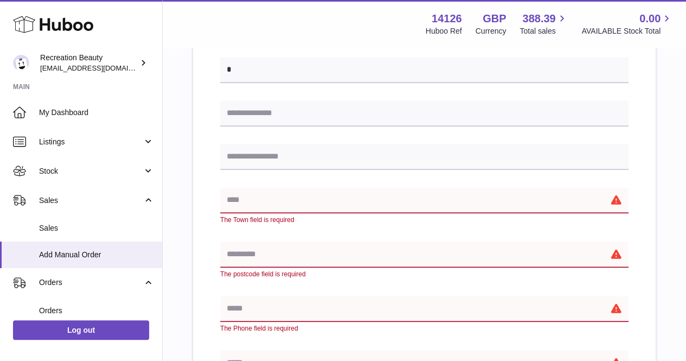
scroll to position [275, 0]
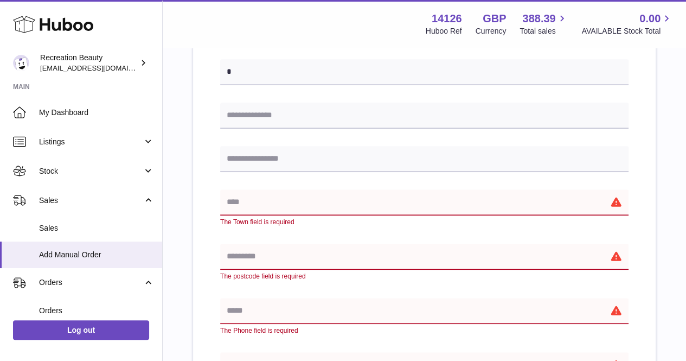
click at [479, 215] on div "The Town field is required" at bounding box center [424, 207] width 408 height 37
click at [474, 201] on input "text" at bounding box center [424, 202] width 408 height 26
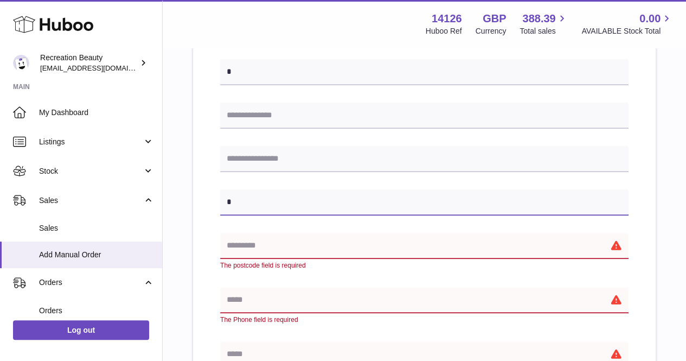
type input "*"
click at [467, 251] on input "text" at bounding box center [424, 246] width 408 height 26
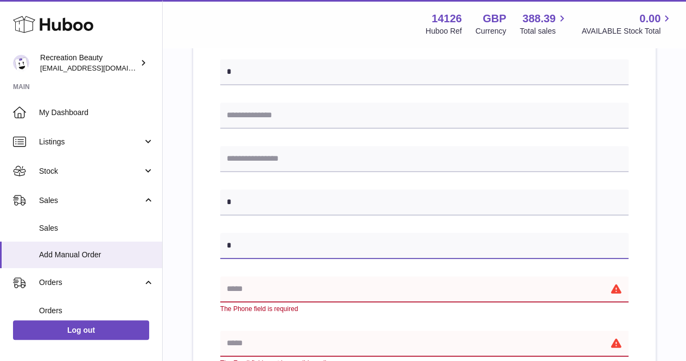
type input "*"
click at [463, 294] on input "text" at bounding box center [424, 289] width 408 height 26
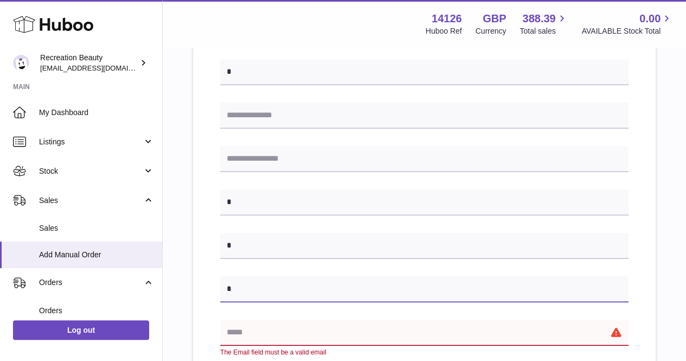
type input "*"
click at [465, 329] on input "text" at bounding box center [424, 332] width 408 height 26
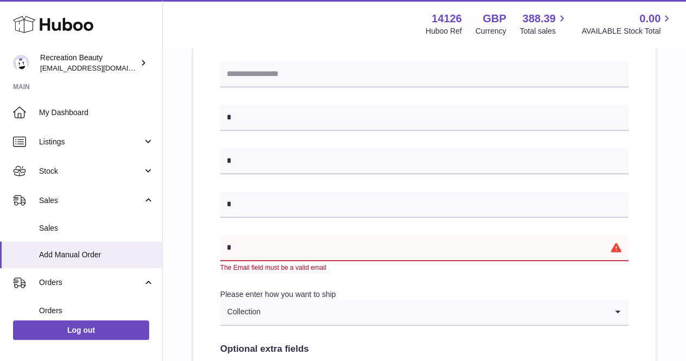
scroll to position [373, 0]
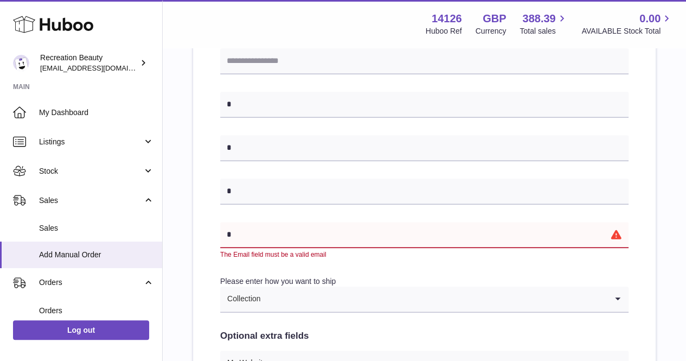
click at [618, 265] on div "**********" at bounding box center [424, 144] width 408 height 627
click at [647, 264] on div "**********" at bounding box center [424, 164] width 463 height 720
click at [570, 238] on input "*" at bounding box center [424, 235] width 408 height 26
type input "**********"
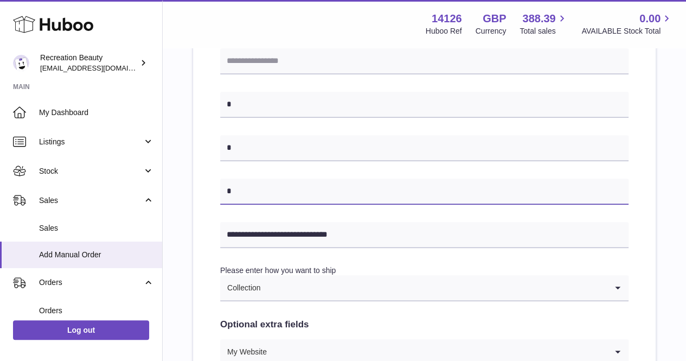
click at [359, 189] on input "*" at bounding box center [424, 191] width 408 height 26
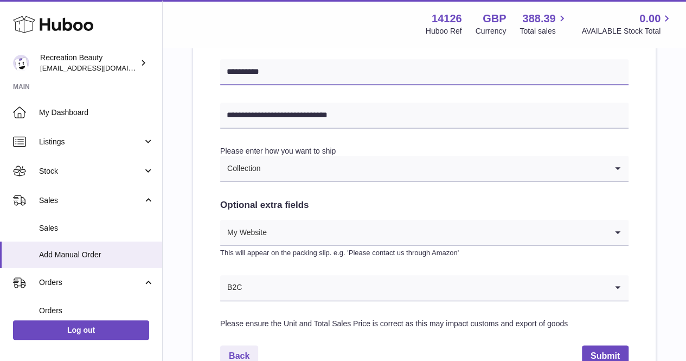
scroll to position [498, 0]
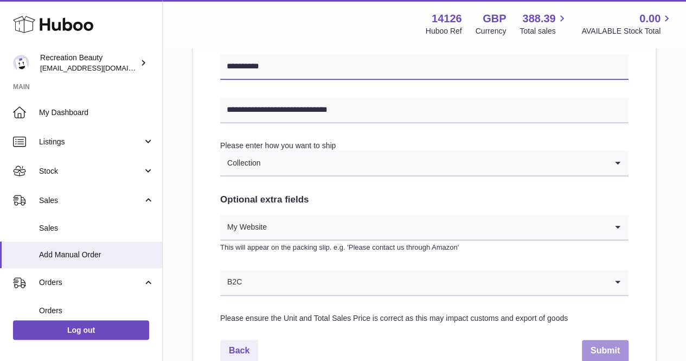
type input "**********"
click at [585, 350] on button "Submit" at bounding box center [605, 350] width 47 height 22
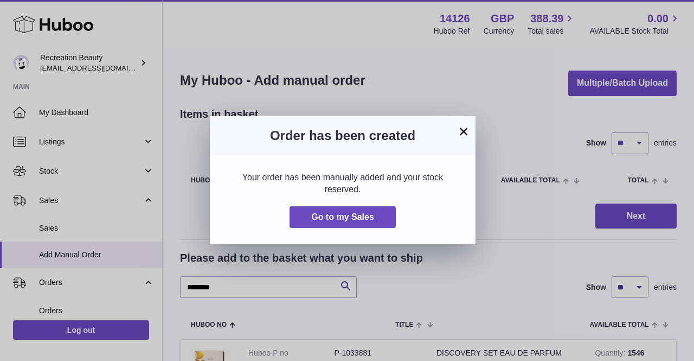
click at [463, 129] on button "×" at bounding box center [463, 131] width 13 height 13
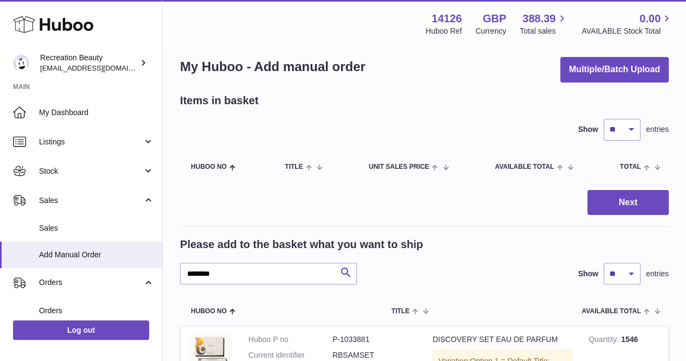
scroll to position [12, 0]
